Goal: Task Accomplishment & Management: Complete application form

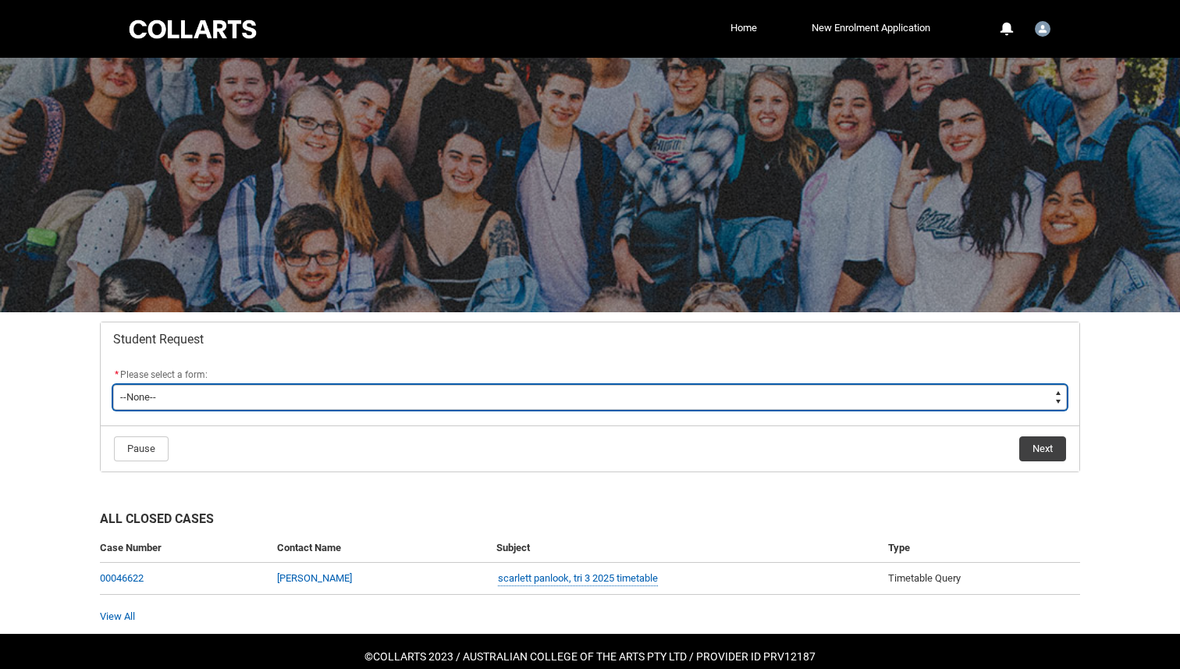
click at [604, 390] on select "--None-- Academic Transcript Application to Appeal Assignment Extension Change …" at bounding box center [590, 397] width 954 height 25
type lightning-select "Assignment_Extension_Choice"
click at [113, 385] on select "--None-- Academic Transcript Application to Appeal Assignment Extension Change …" at bounding box center [590, 397] width 954 height 25
select select "Assignment_Extension_Choice"
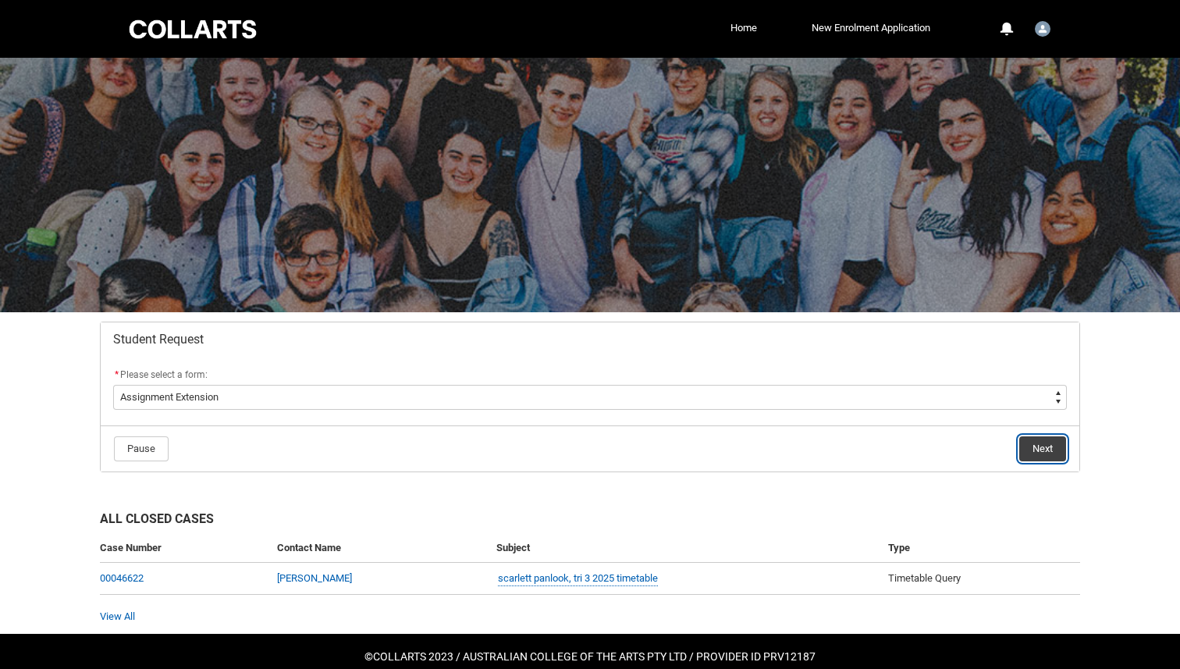
click at [1051, 446] on button "Next" at bounding box center [1043, 448] width 47 height 25
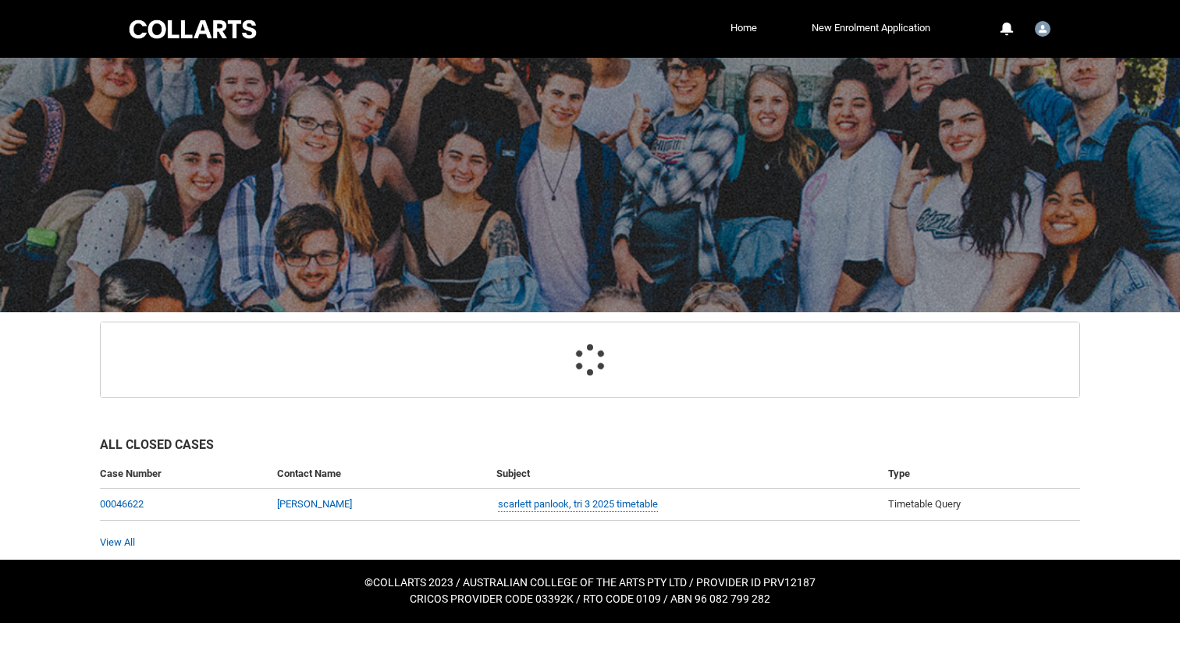
scroll to position [58, 0]
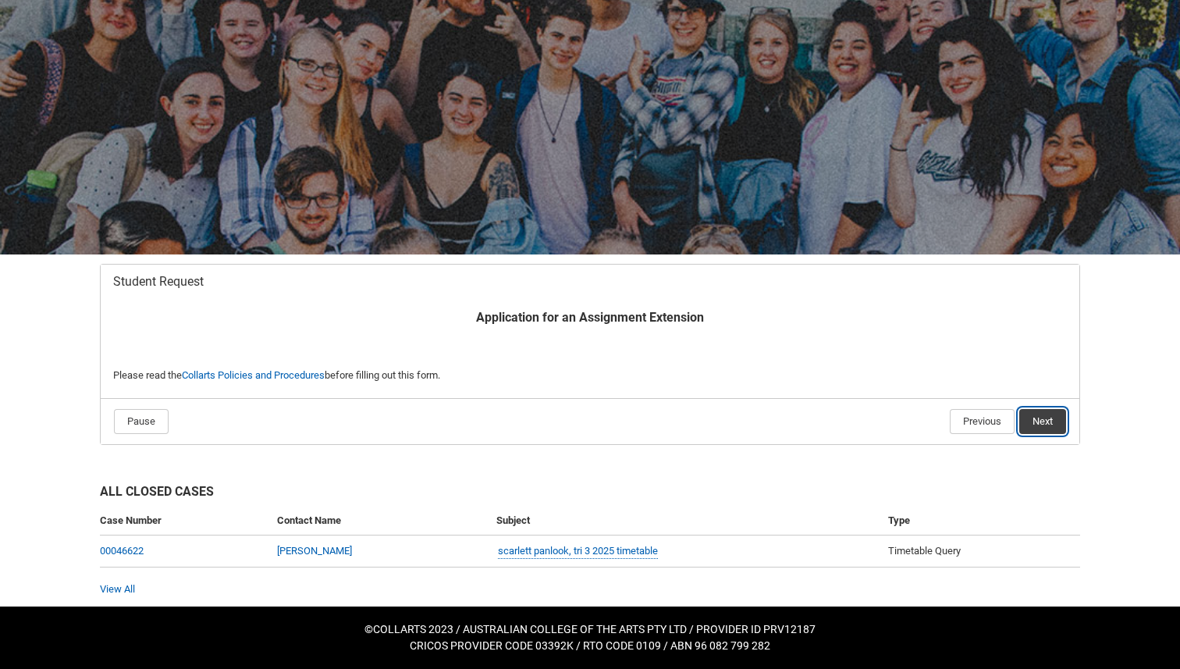
click at [1040, 417] on button "Next" at bounding box center [1043, 421] width 47 height 25
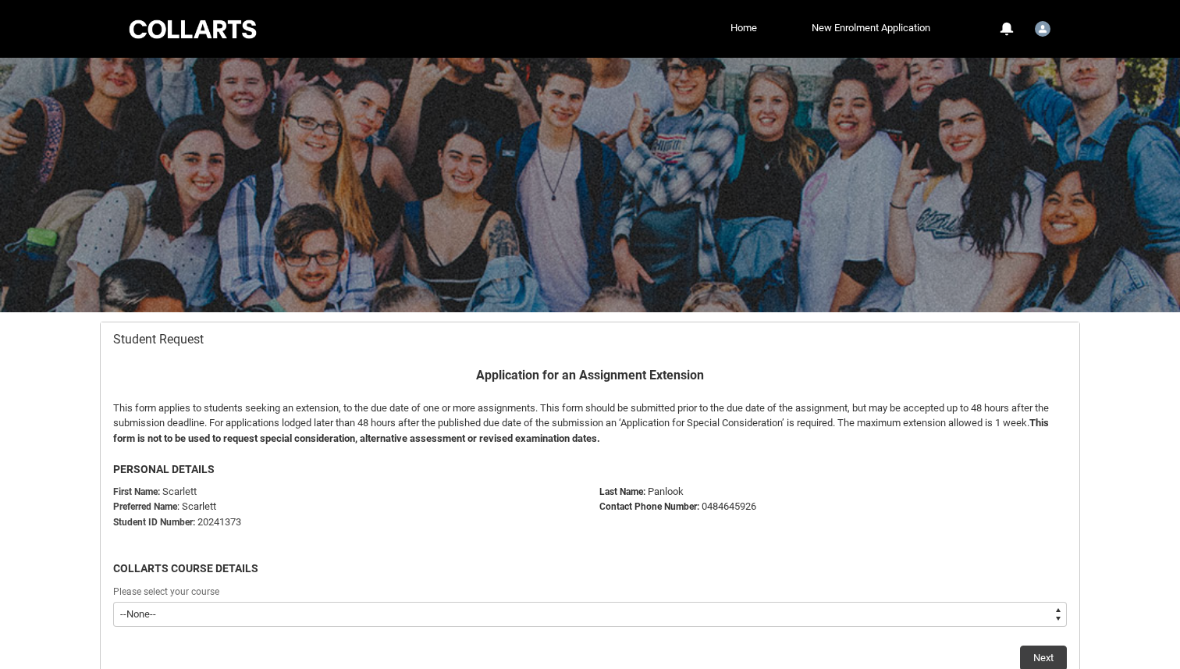
scroll to position [166, 0]
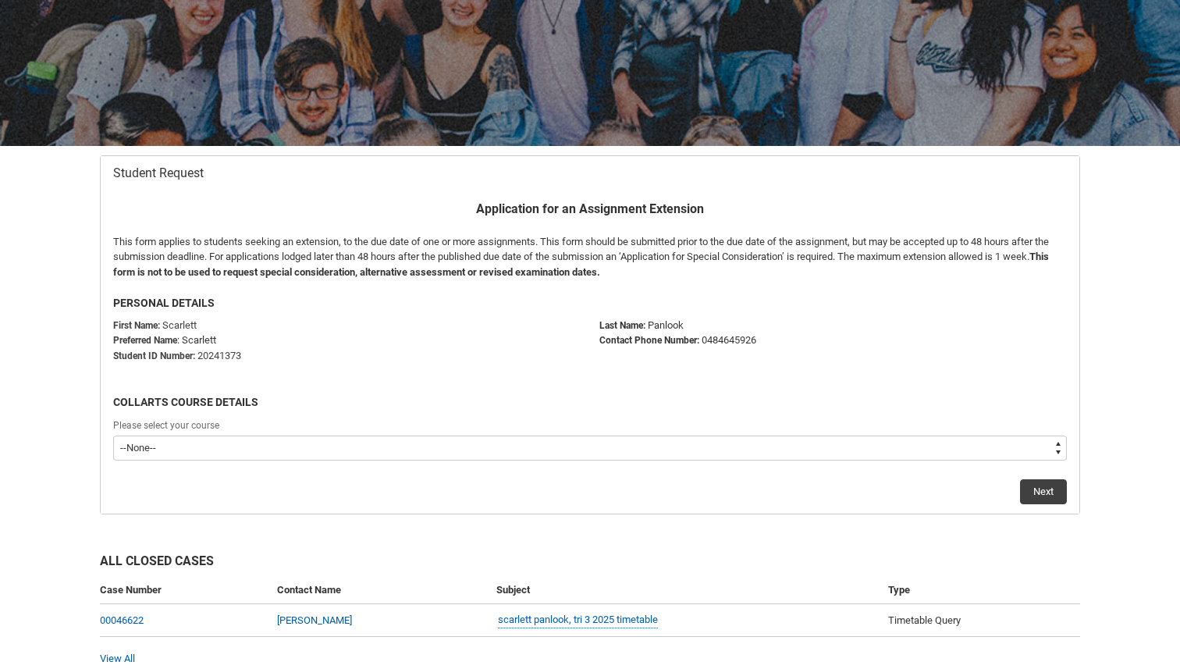
click at [834, 454] on select "--None-- Bachelor of Music Performance V2" at bounding box center [590, 448] width 954 height 25
type lightning-select "recordPicklist_ProgramEnrollment.a0jOZ000003Io1SYAS"
click at [113, 436] on select "--None-- Bachelor of Music Performance V2" at bounding box center [590, 448] width 954 height 25
select select "recordPicklist_ProgramEnrollment.a0jOZ000003Io1SYAS"
click at [1045, 486] on button "Next" at bounding box center [1043, 491] width 47 height 25
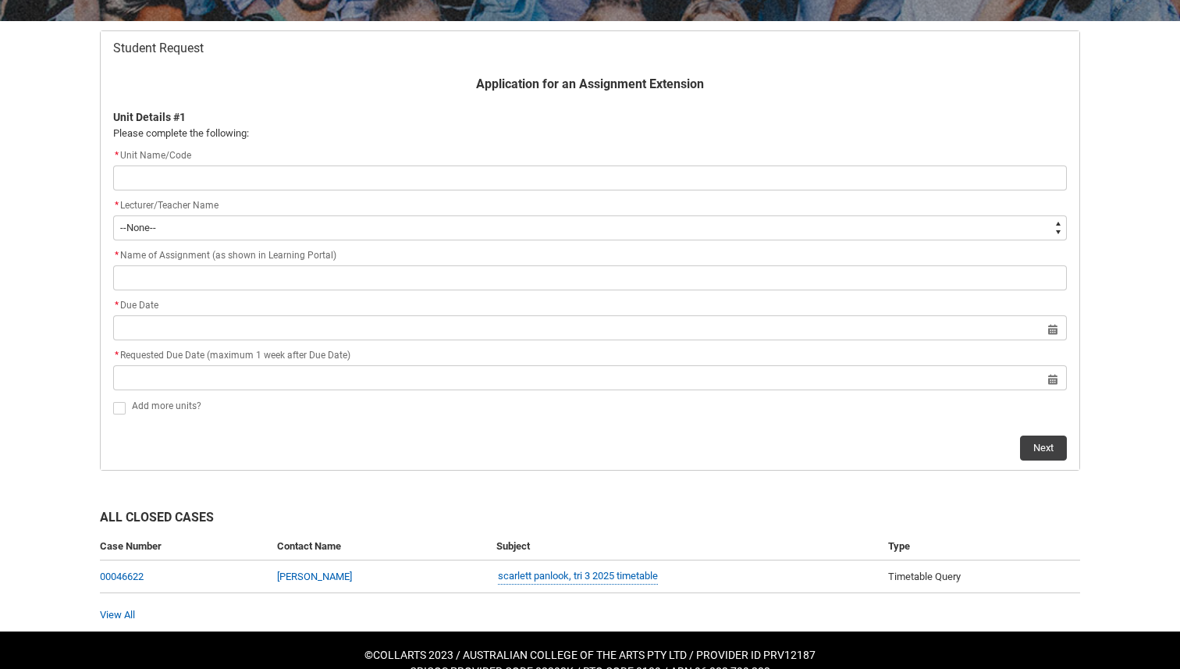
scroll to position [303, 0]
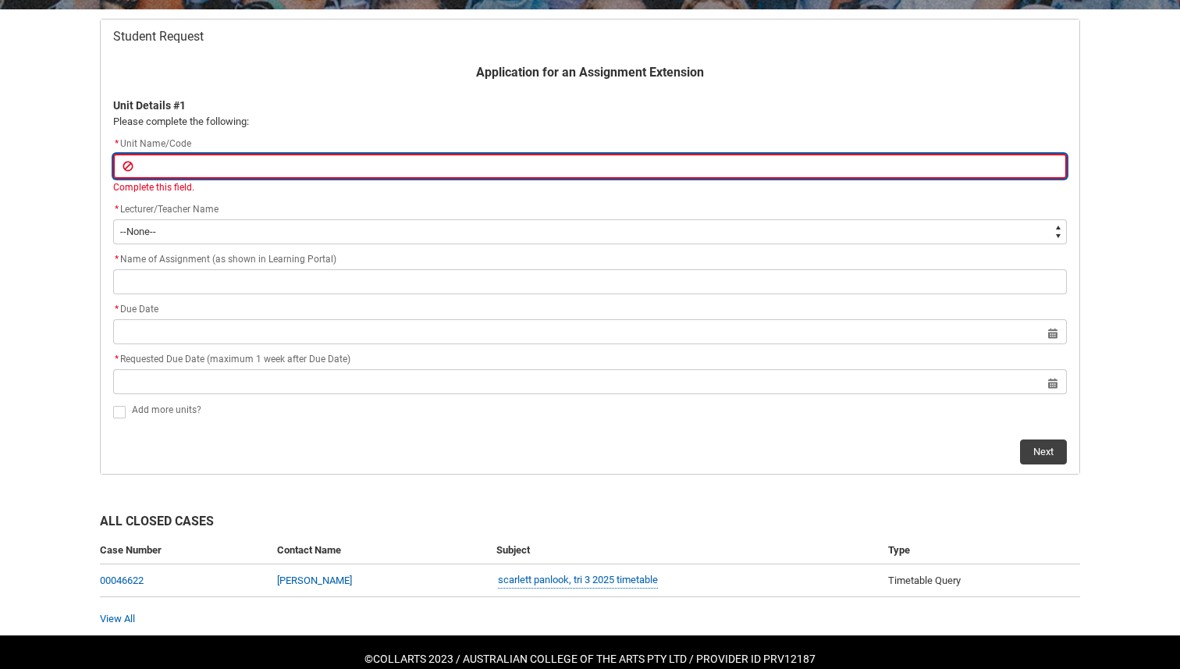
paste input "CRFPPFS"
type lightning-primitive-input-simple "CRFPPFS"
type input "CRFPPFS"
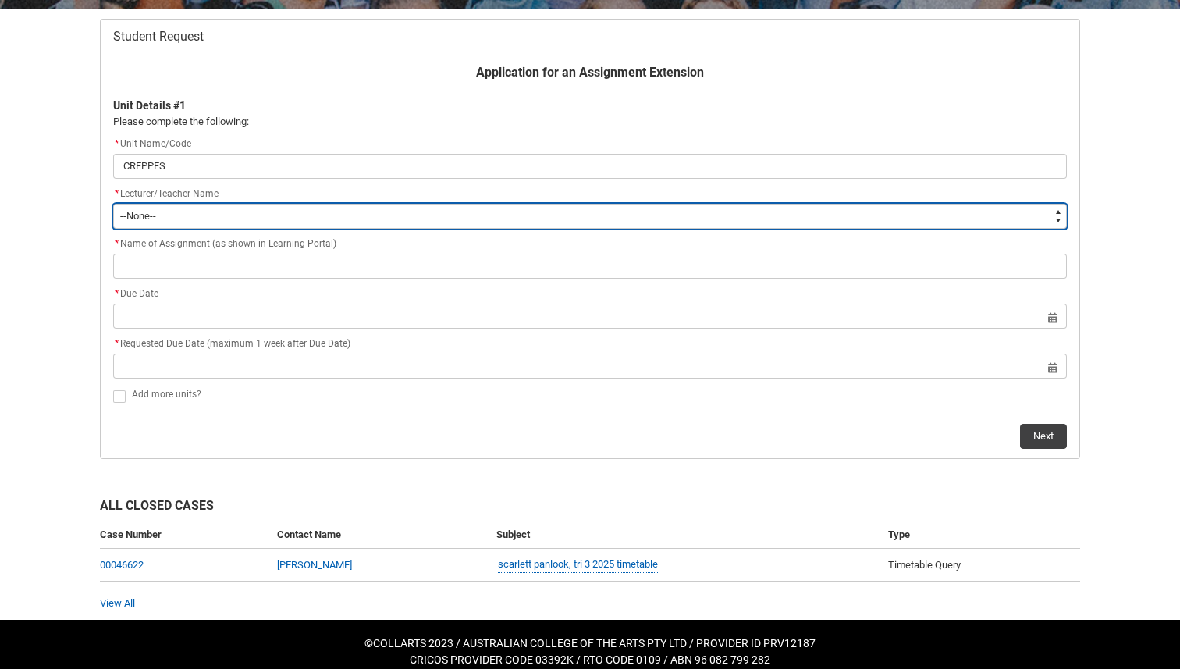
click at [747, 209] on select "--None-- [PERSON_NAME] [PERSON_NAME] [PERSON_NAME] [PERSON_NAME] [PERSON_NAME] …" at bounding box center [590, 216] width 954 height 25
type lightning-select "Faculty_NamefromNtoZ.0035g00000b9Aa1AAE"
click at [113, 204] on select "--None-- [PERSON_NAME] [PERSON_NAME] [PERSON_NAME] [PERSON_NAME] [PERSON_NAME] …" at bounding box center [590, 216] width 954 height 25
select select "Faculty_NamefromNtoZ.0035g00000b9Aa1AAE"
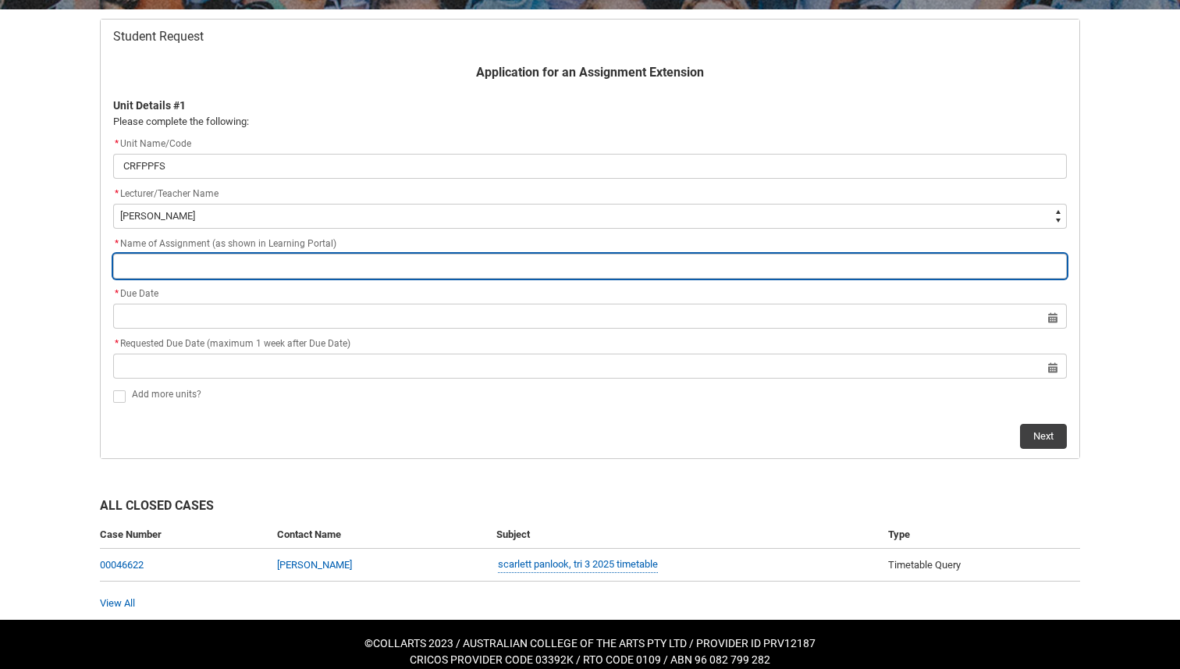
click at [528, 269] on input "Redu_Student_Request flow" at bounding box center [590, 266] width 954 height 25
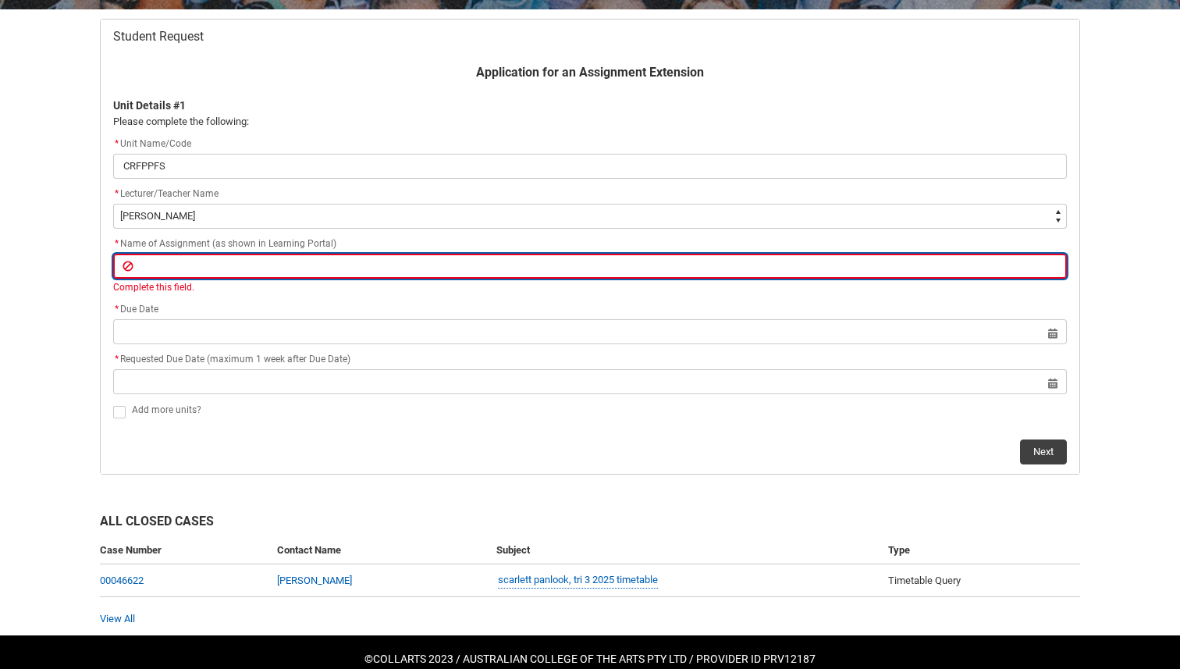
paste input "Assessment 1 - Portfolio Skills Audit"
type lightning-primitive-input-simple "Assessment 1 - Portfolio Skills Audit"
type input "Assessment 1 - Portfolio Skills Audit"
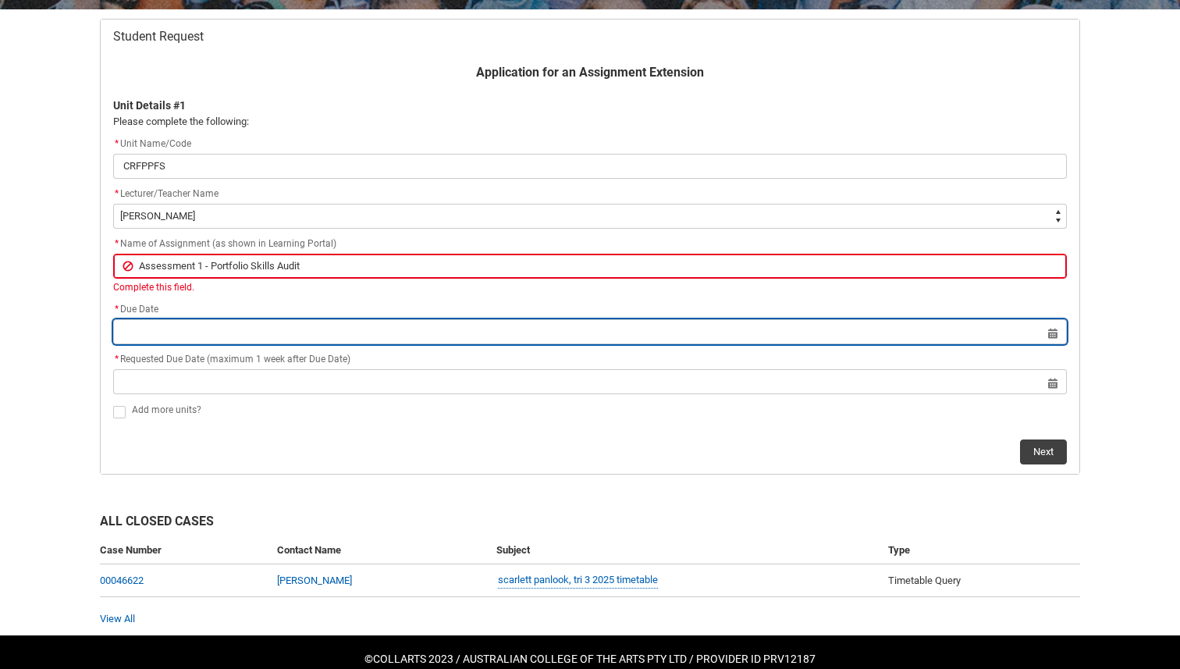
click at [1051, 331] on lightning-datepicker "Select a date for Format: [DATE]" at bounding box center [590, 332] width 954 height 12
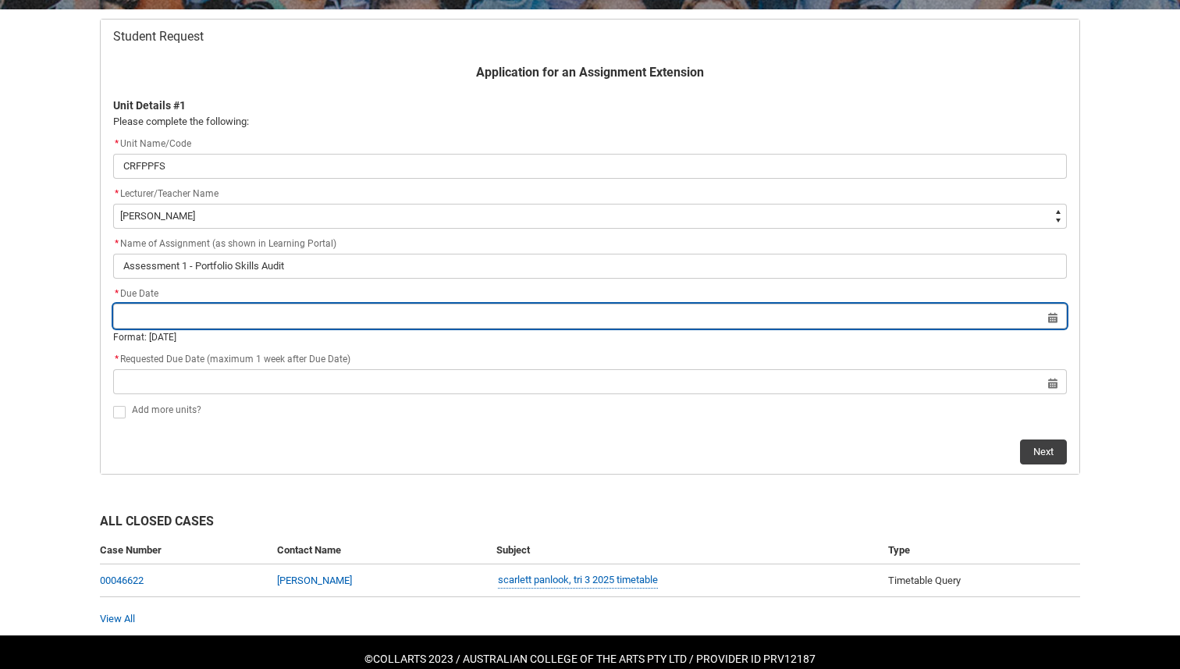
click at [1052, 317] on input "Redu_Student_Request flow" at bounding box center [590, 316] width 954 height 25
select select "2025"
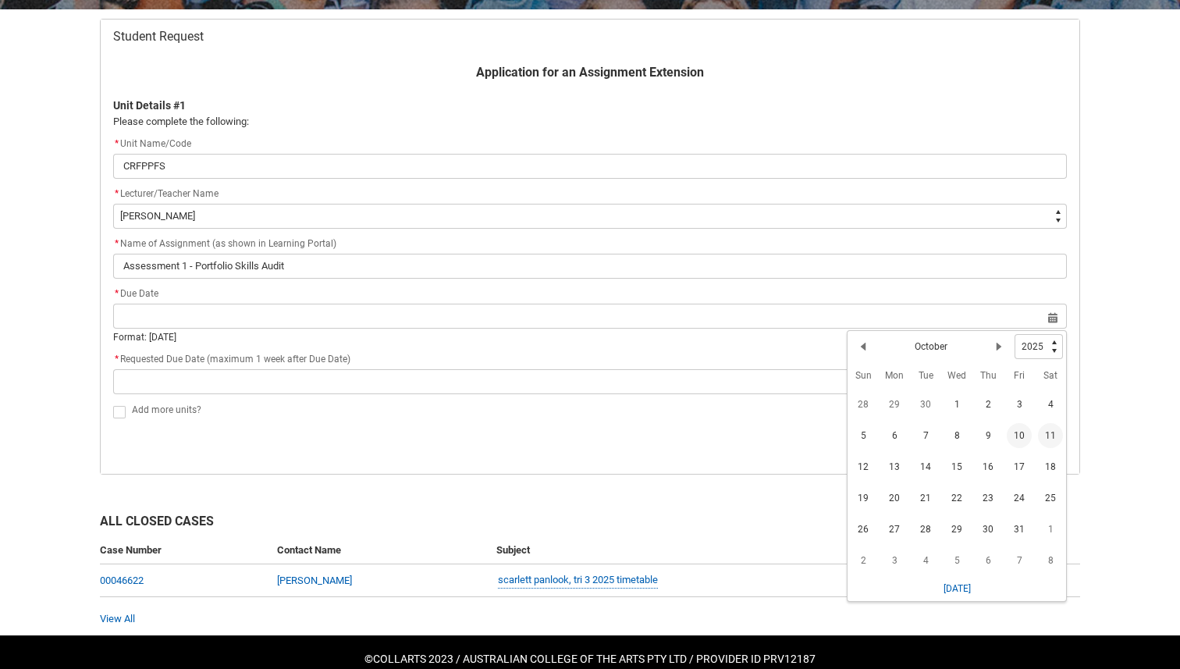
click at [1025, 434] on span "10" at bounding box center [1019, 435] width 25 height 25
type lightning-datepicker "[DATE]"
type lightning-input "[DATE]"
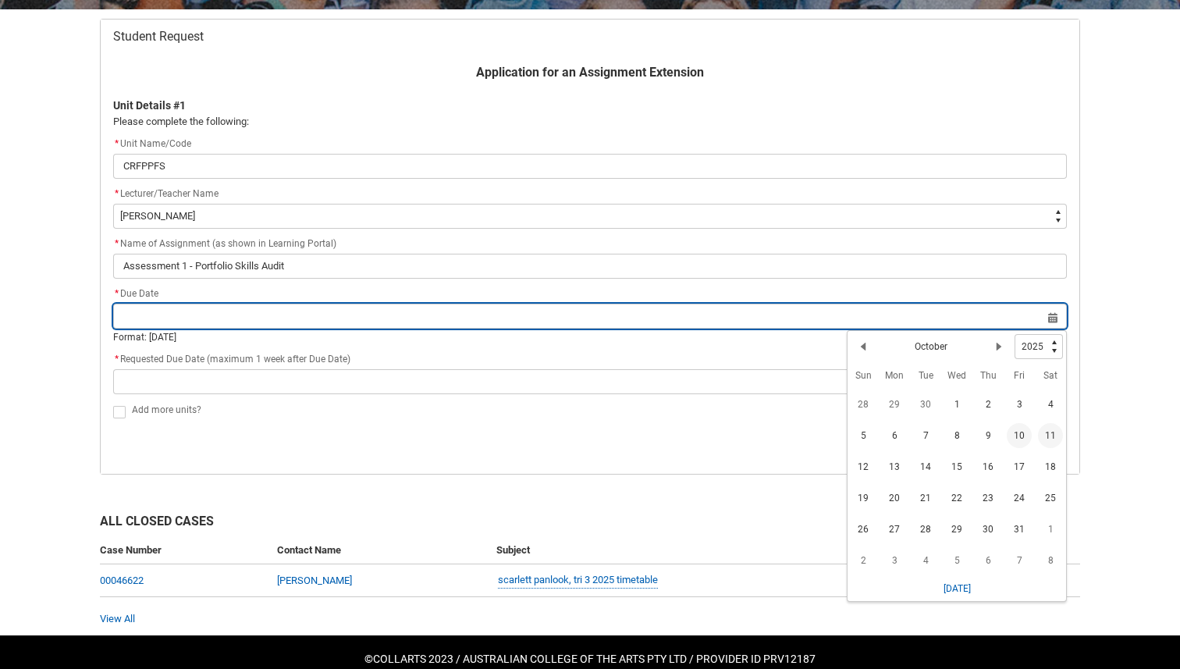
type input "[DATE]"
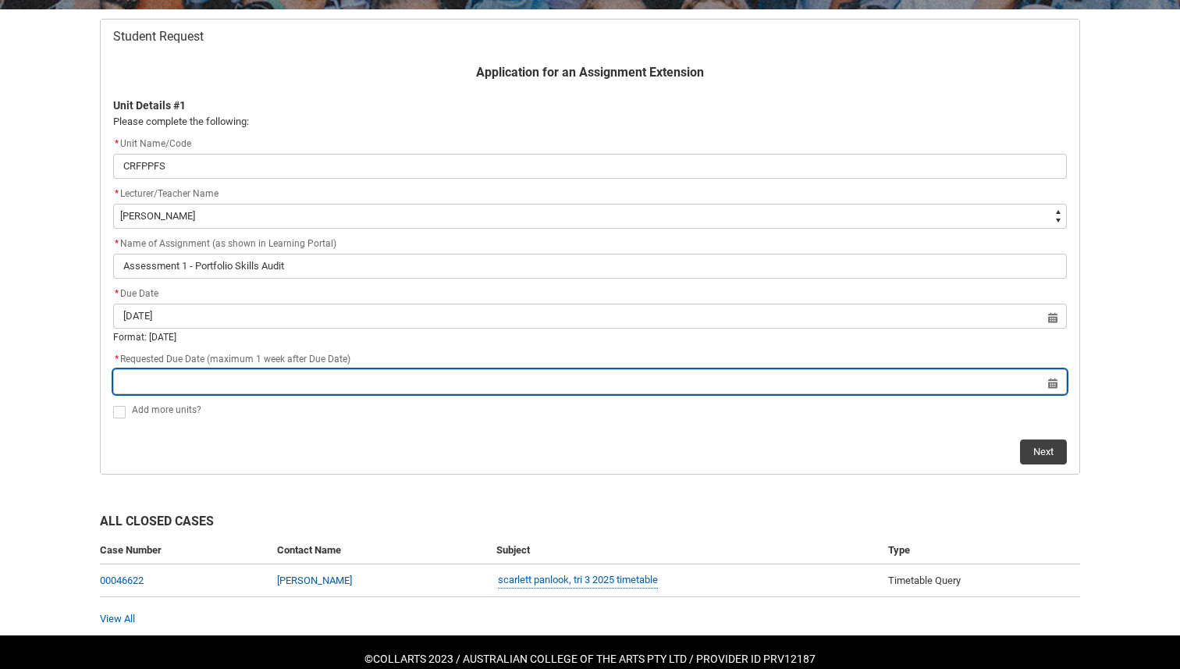
click at [1056, 384] on input "Redu_Student_Request flow" at bounding box center [590, 381] width 954 height 25
select select "2025"
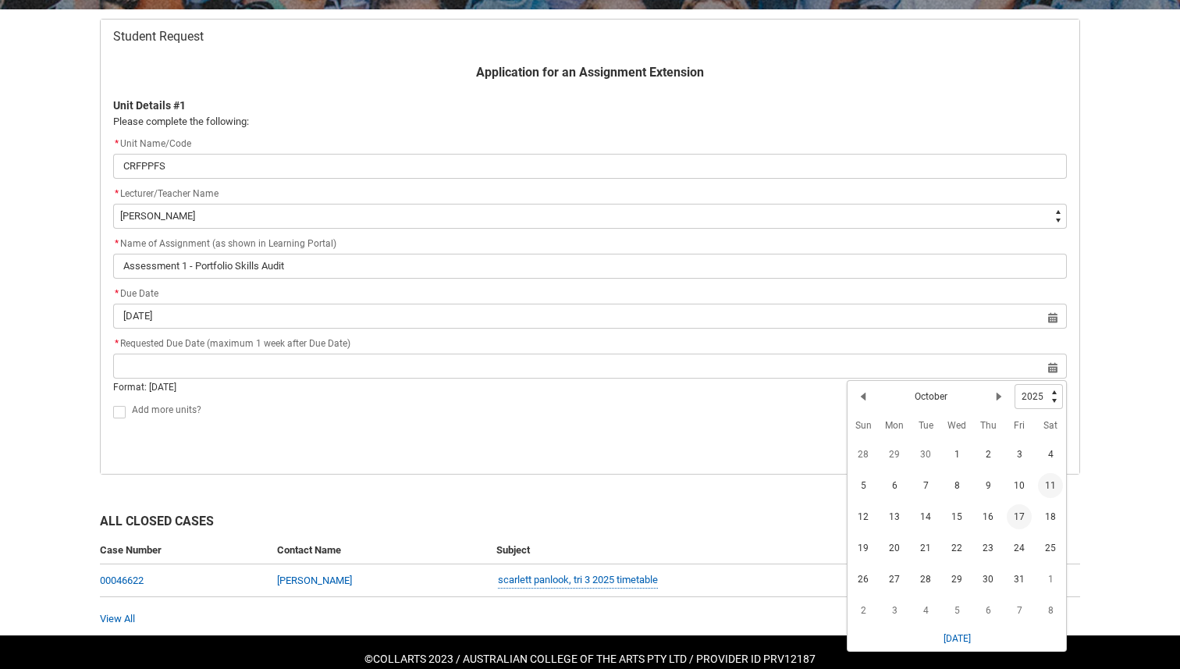
click at [1024, 517] on span "17" at bounding box center [1019, 516] width 25 height 25
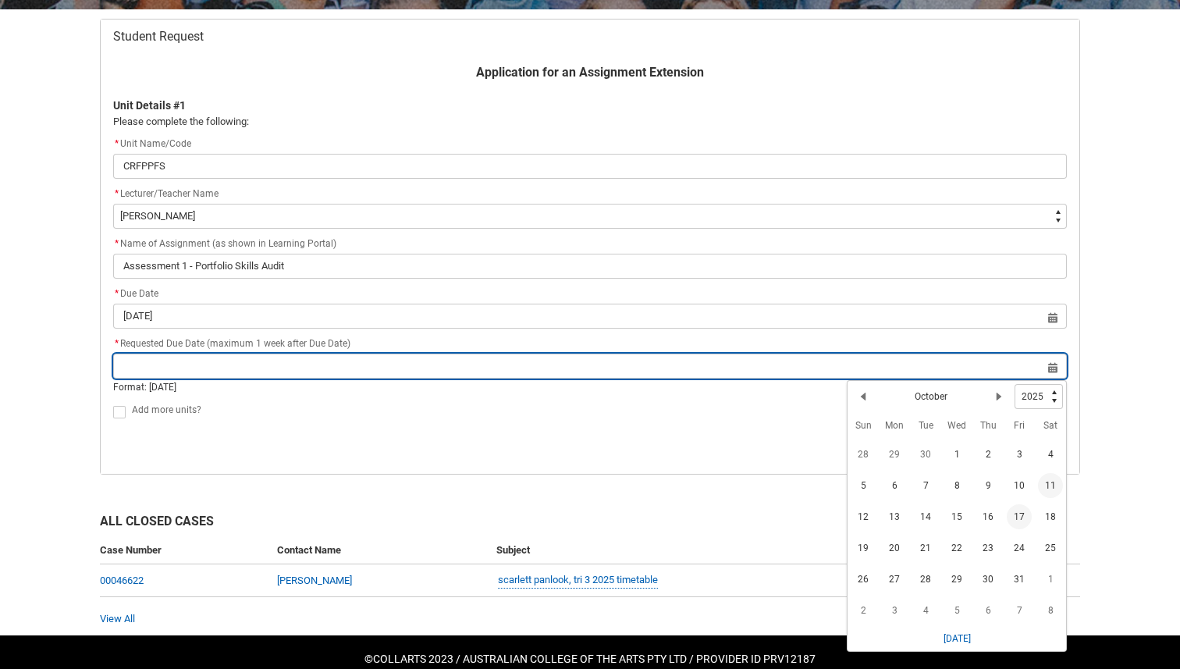
type lightning-datepicker "[DATE]"
type lightning-input "[DATE]"
type input "[DATE]"
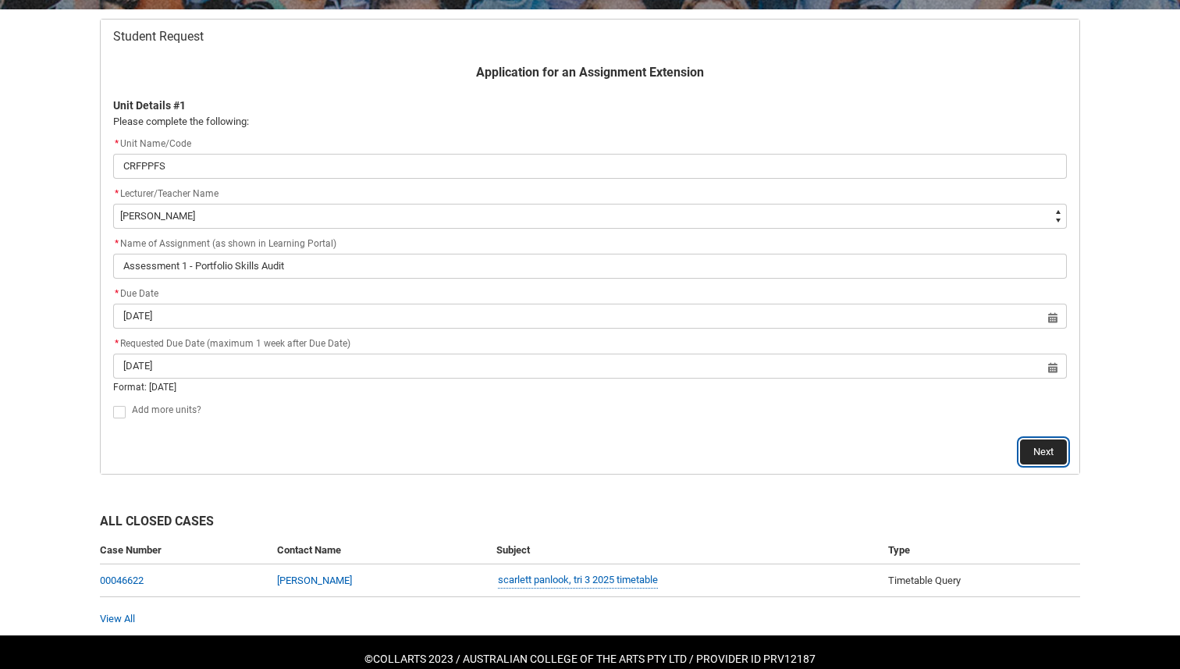
click at [1041, 444] on button "Next" at bounding box center [1043, 452] width 47 height 25
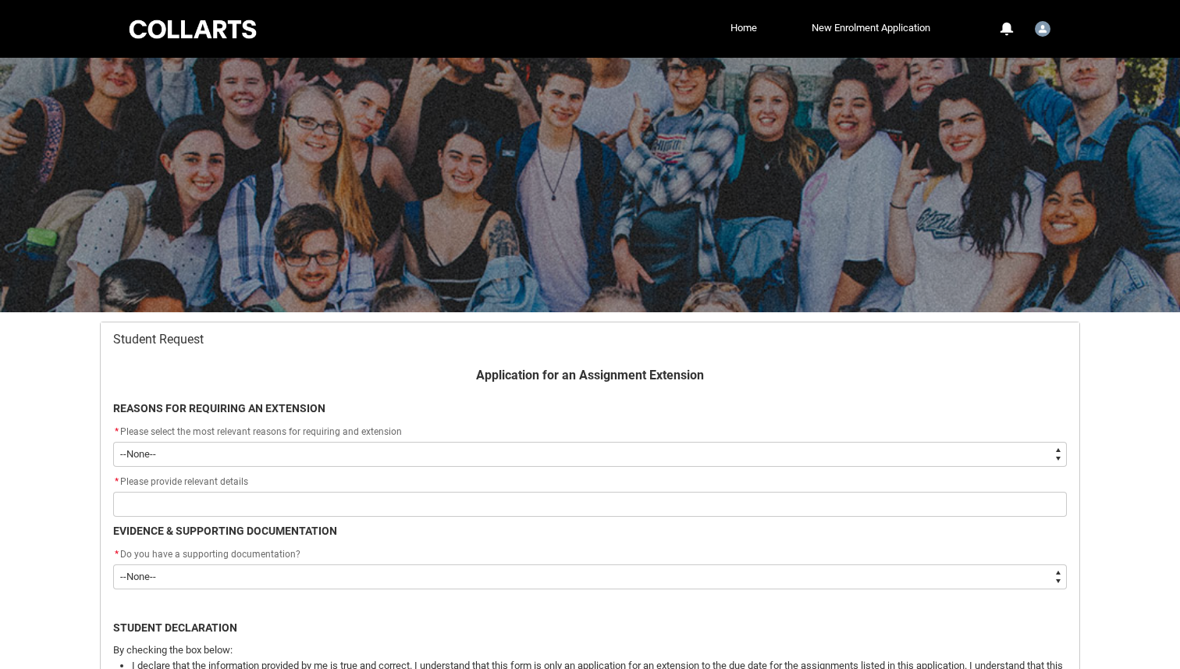
scroll to position [166, 0]
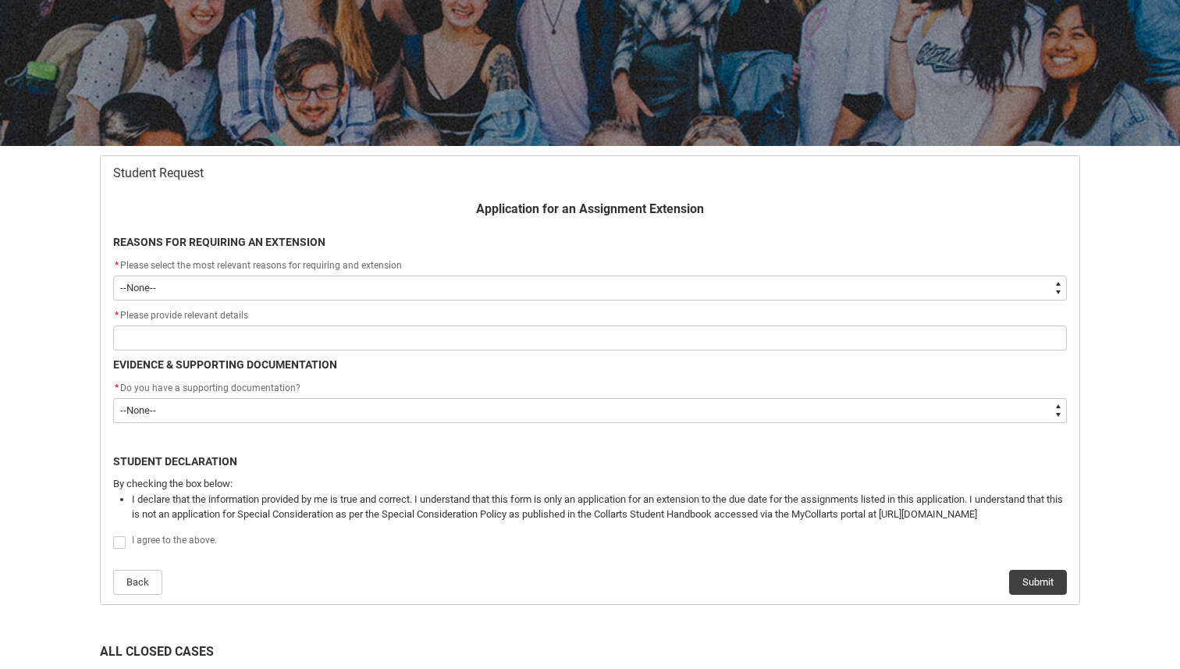
click at [585, 295] on select "--None-- Medical Reasons Work obligations Family obligations Academic Difficult…" at bounding box center [590, 288] width 954 height 25
type lightning-select "choice_AssignmentExtension_Reason_MedicalReasons"
click at [113, 276] on select "--None-- Medical Reasons Work obligations Family obligations Academic Difficult…" at bounding box center [590, 288] width 954 height 25
select select "choice_AssignmentExtension_Reason_MedicalReasons"
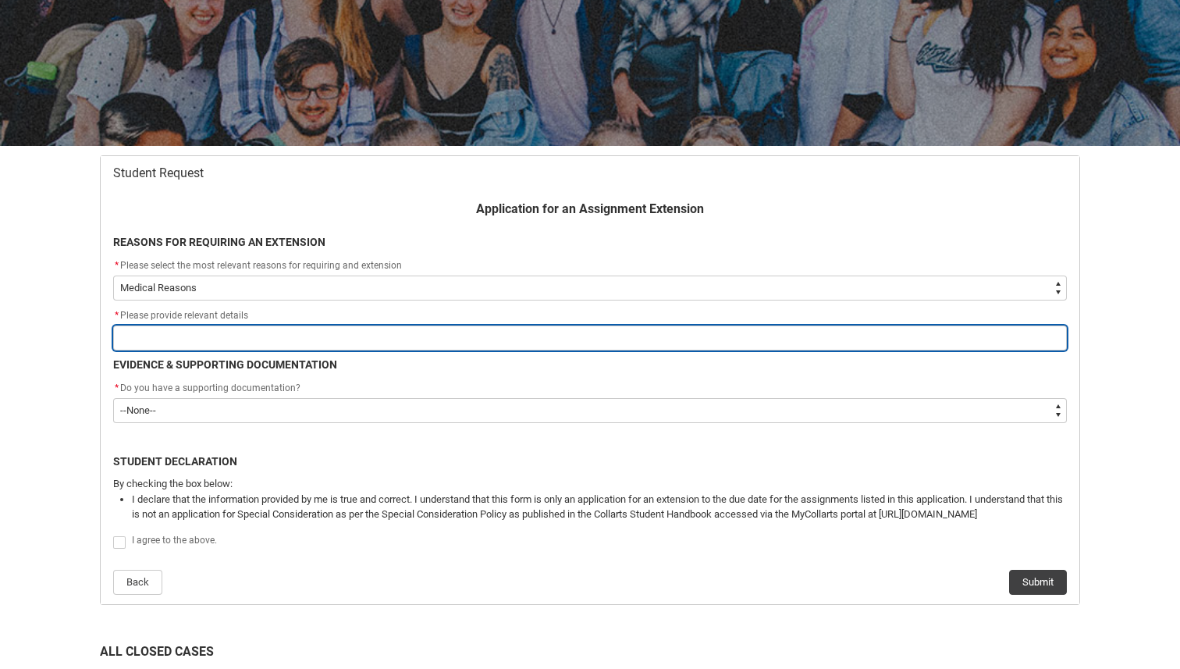
click at [537, 343] on input "Redu_Student_Request flow" at bounding box center [590, 338] width 954 height 25
type lightning-primitive-input-simple "mental health and physical health"
type input "mental health and physical health"
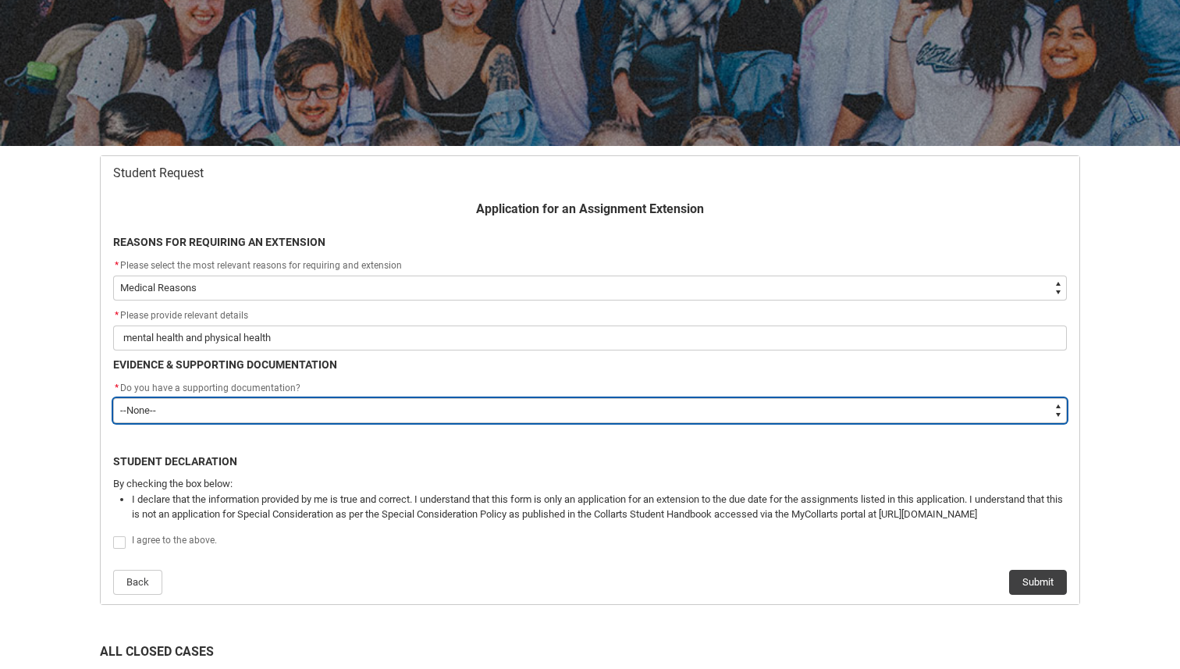
click at [296, 408] on select "--None-- Yes No" at bounding box center [590, 410] width 954 height 25
type lightning-select "Yes"
click at [113, 398] on select "--None-- Yes No" at bounding box center [590, 410] width 954 height 25
select select "Yes"
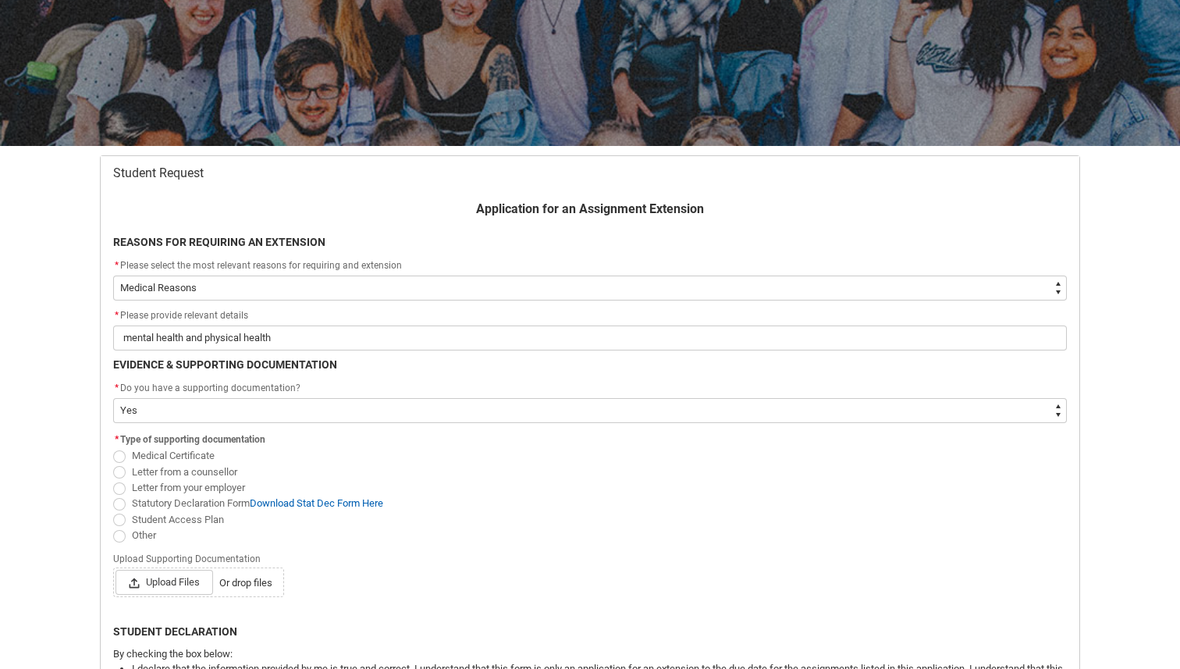
click at [196, 515] on span "Student Access Plan" at bounding box center [178, 520] width 92 height 12
click at [113, 511] on input "Student Access Plan" at bounding box center [112, 511] width 1 height 1
radio input "true"
click at [194, 580] on span "Upload Files" at bounding box center [165, 582] width 98 height 25
click at [116, 570] on input "Upload Files Or drop files" at bounding box center [115, 569] width 1 height 1
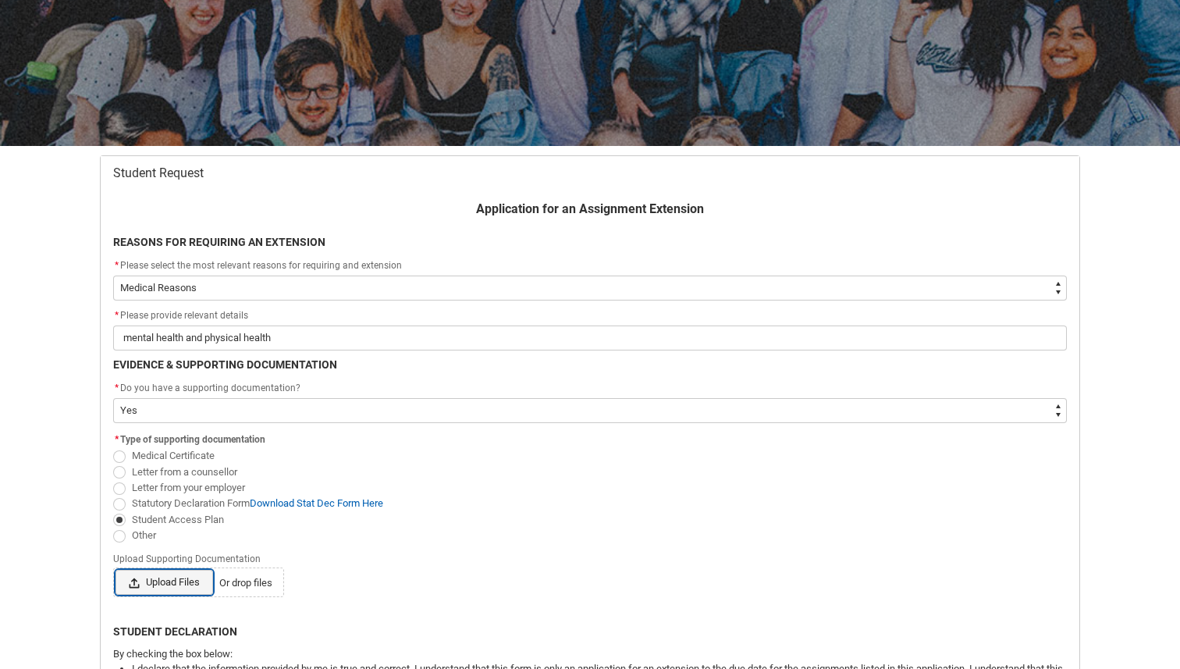
type lightning-input "C:\fakepath\[PERSON_NAME]- Student Access Plan.pdf"
type input "C:\fakepath\[PERSON_NAME]- Student Access Plan.pdf"
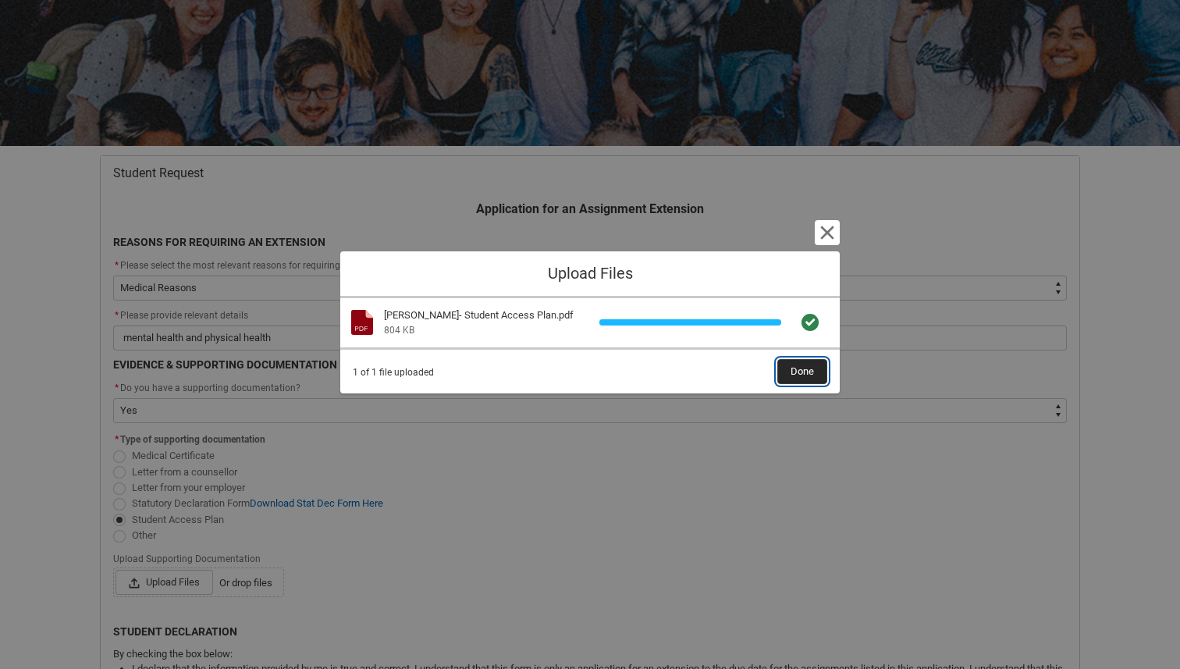
click at [812, 372] on span "Done" at bounding box center [802, 371] width 23 height 23
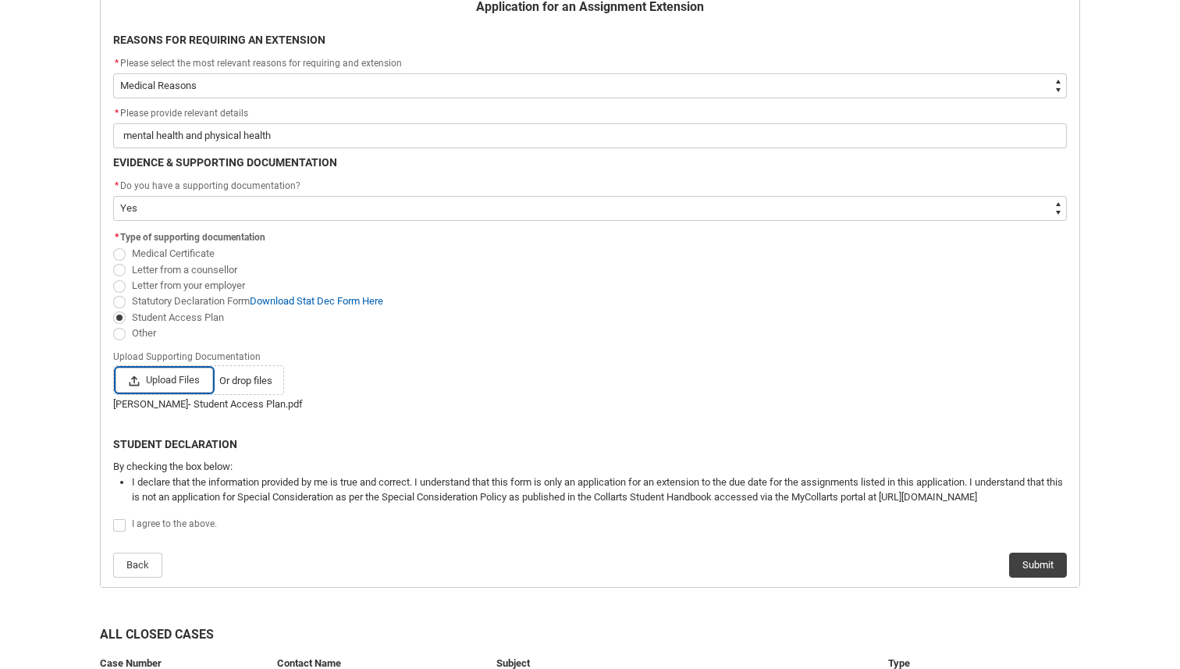
scroll to position [377, 0]
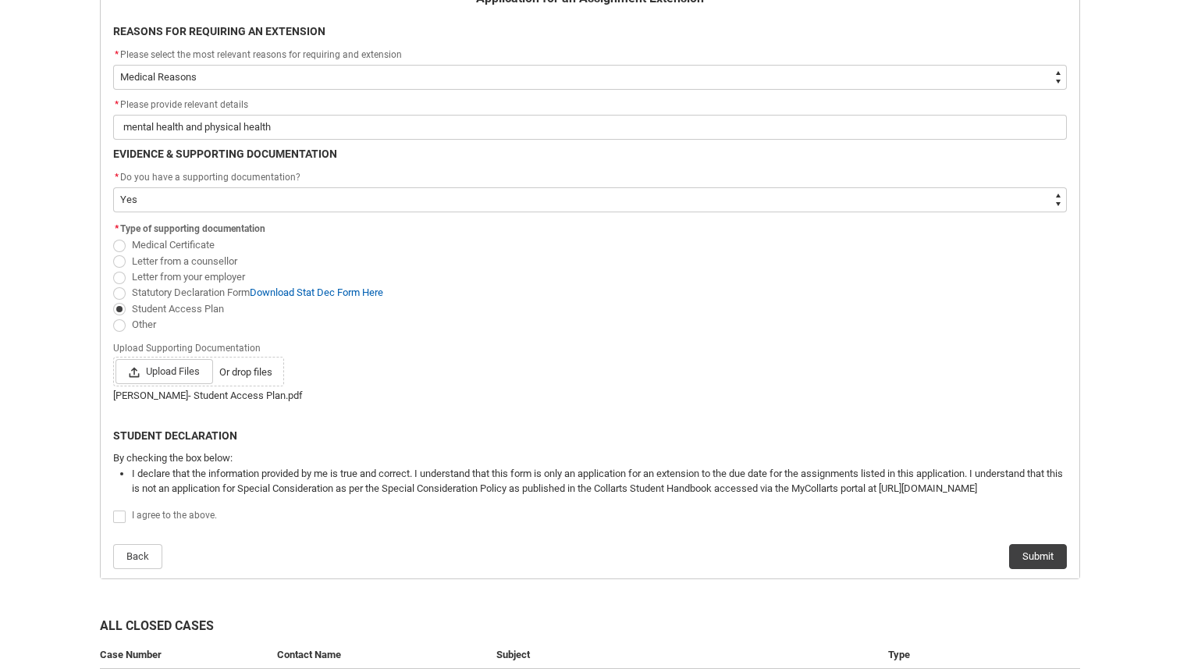
click at [165, 515] on span "I agree to the above." at bounding box center [174, 515] width 85 height 11
checkbox input "true"
click at [1056, 560] on button "Submit" at bounding box center [1038, 556] width 58 height 25
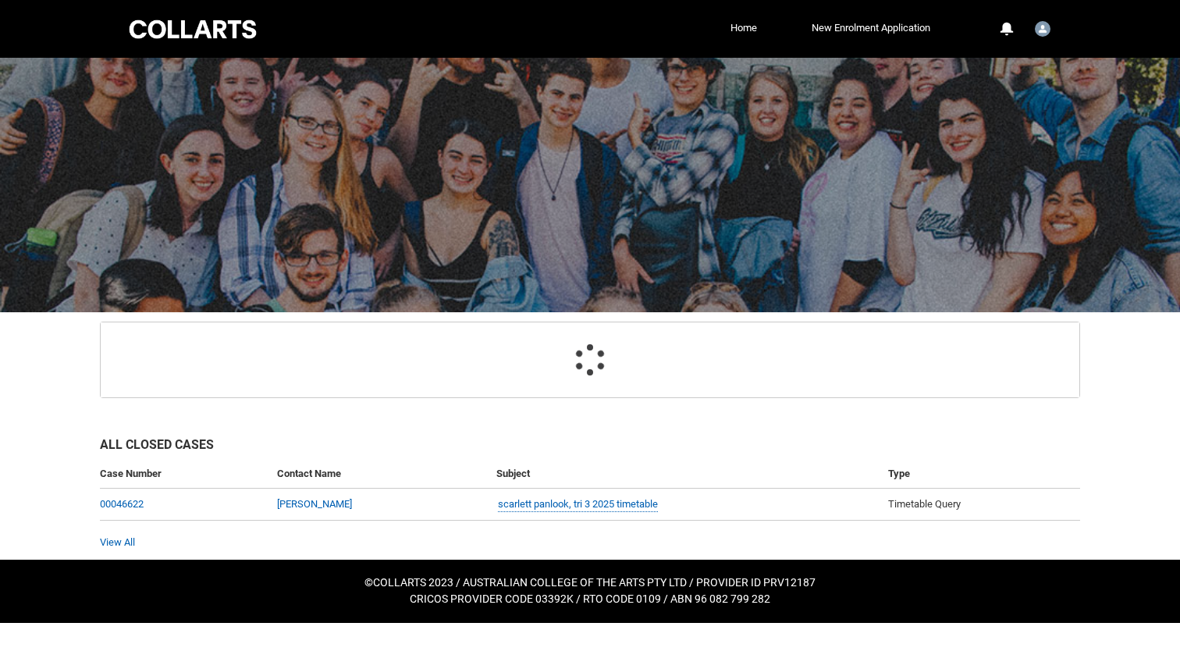
scroll to position [0, 0]
